Goal: Go to known website: Access a specific website the user already knows

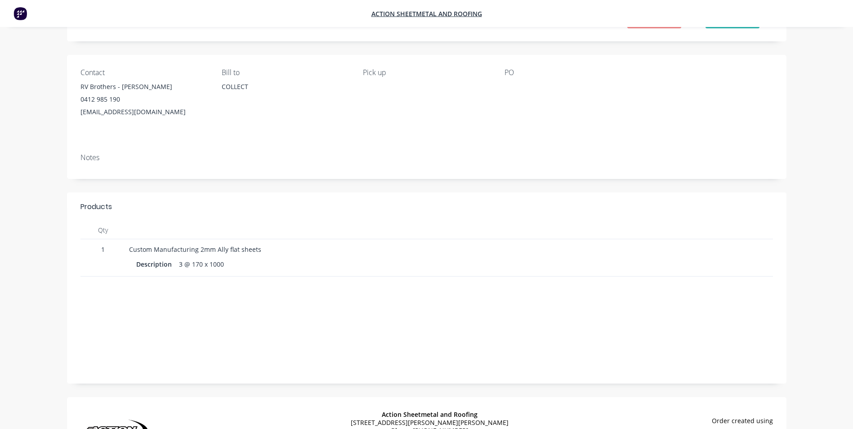
scroll to position [96, 0]
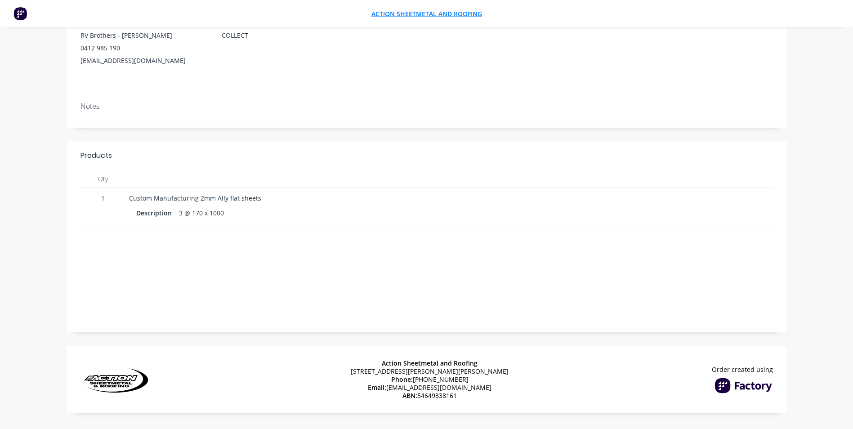
click at [461, 13] on span "Action Sheetmetal and Roofing" at bounding box center [427, 13] width 111 height 9
